Goal: Information Seeking & Learning: Learn about a topic

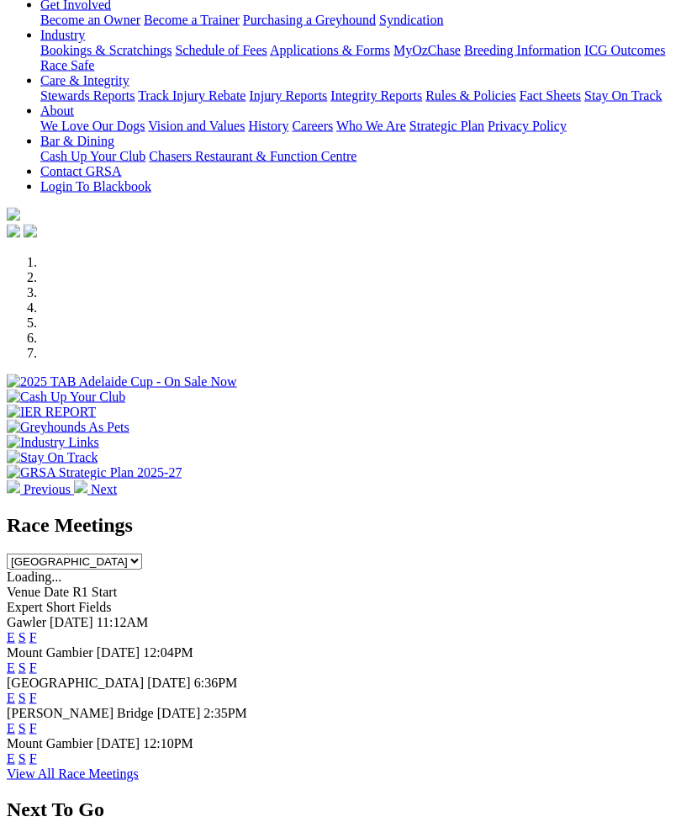
scroll to position [309, 0]
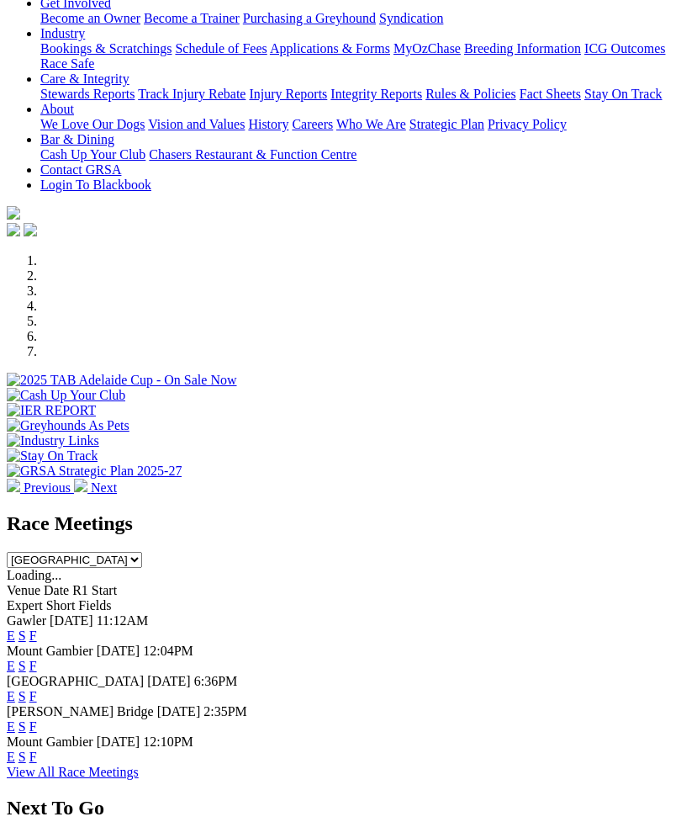
click at [37, 689] on link "F" at bounding box center [33, 696] width 8 height 14
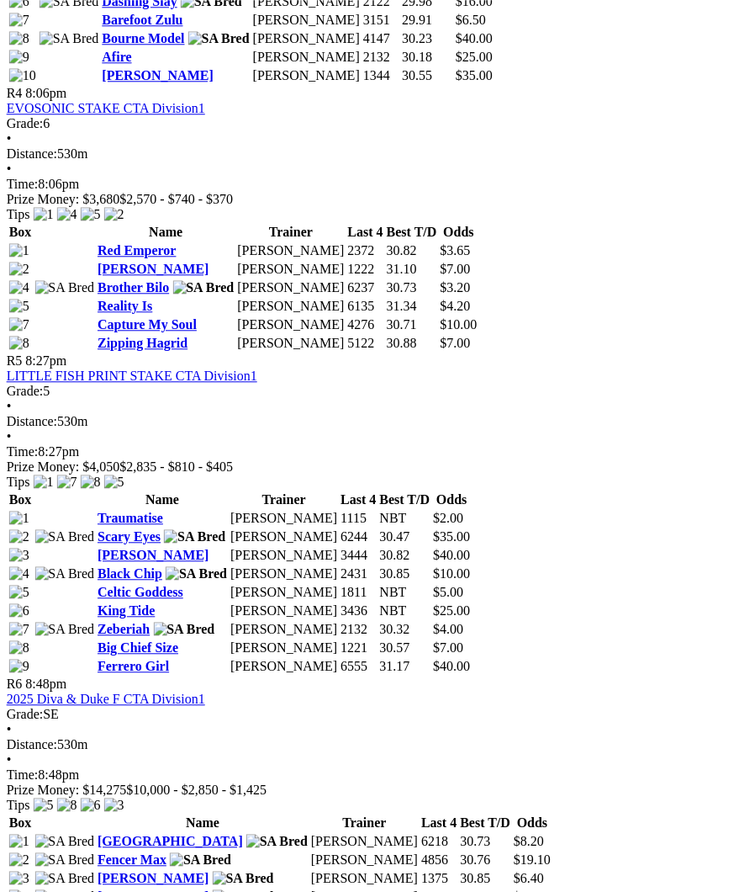
scroll to position [1679, 12]
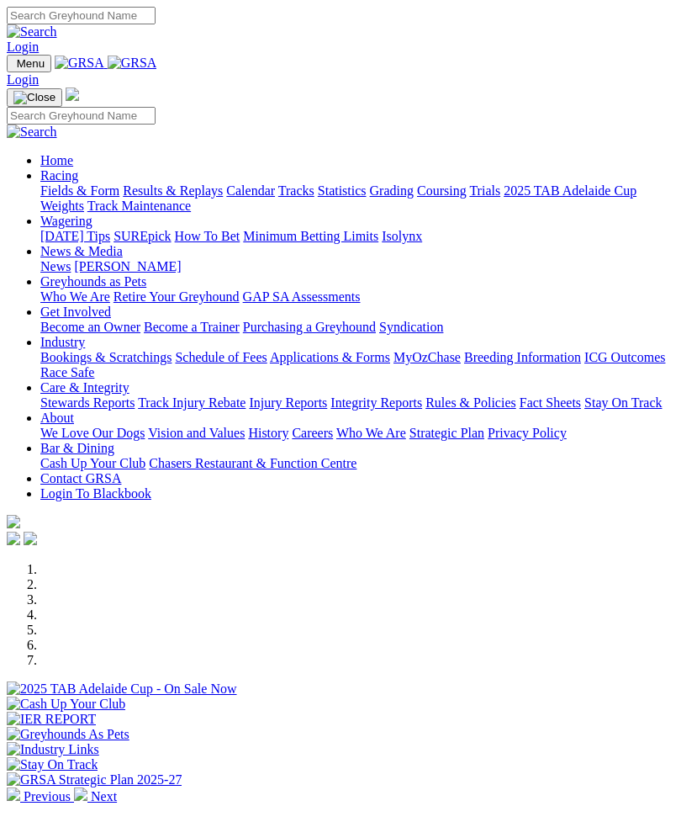
scroll to position [363, 0]
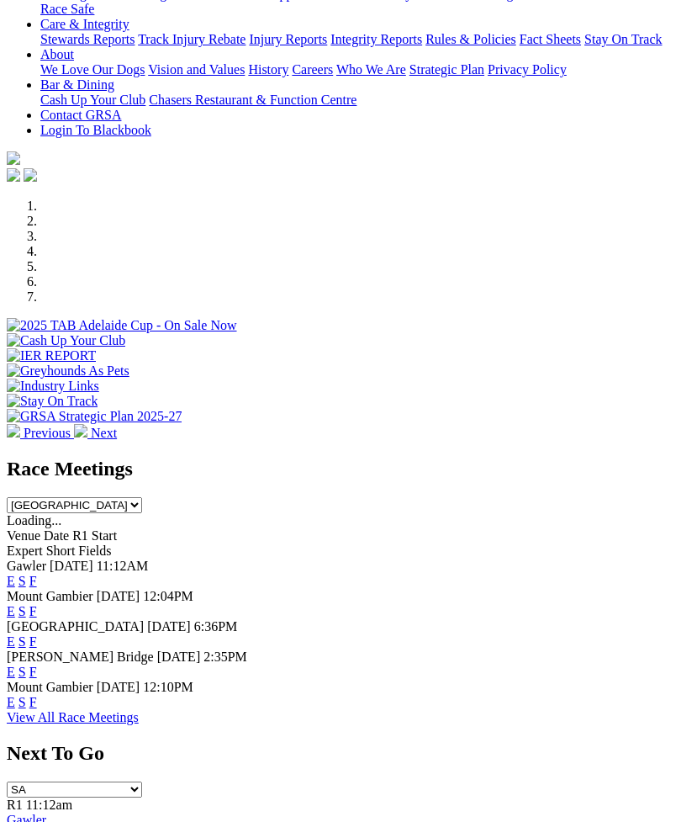
click at [37, 664] on link "F" at bounding box center [33, 671] width 8 height 14
